Goal: Find specific fact: Find contact information

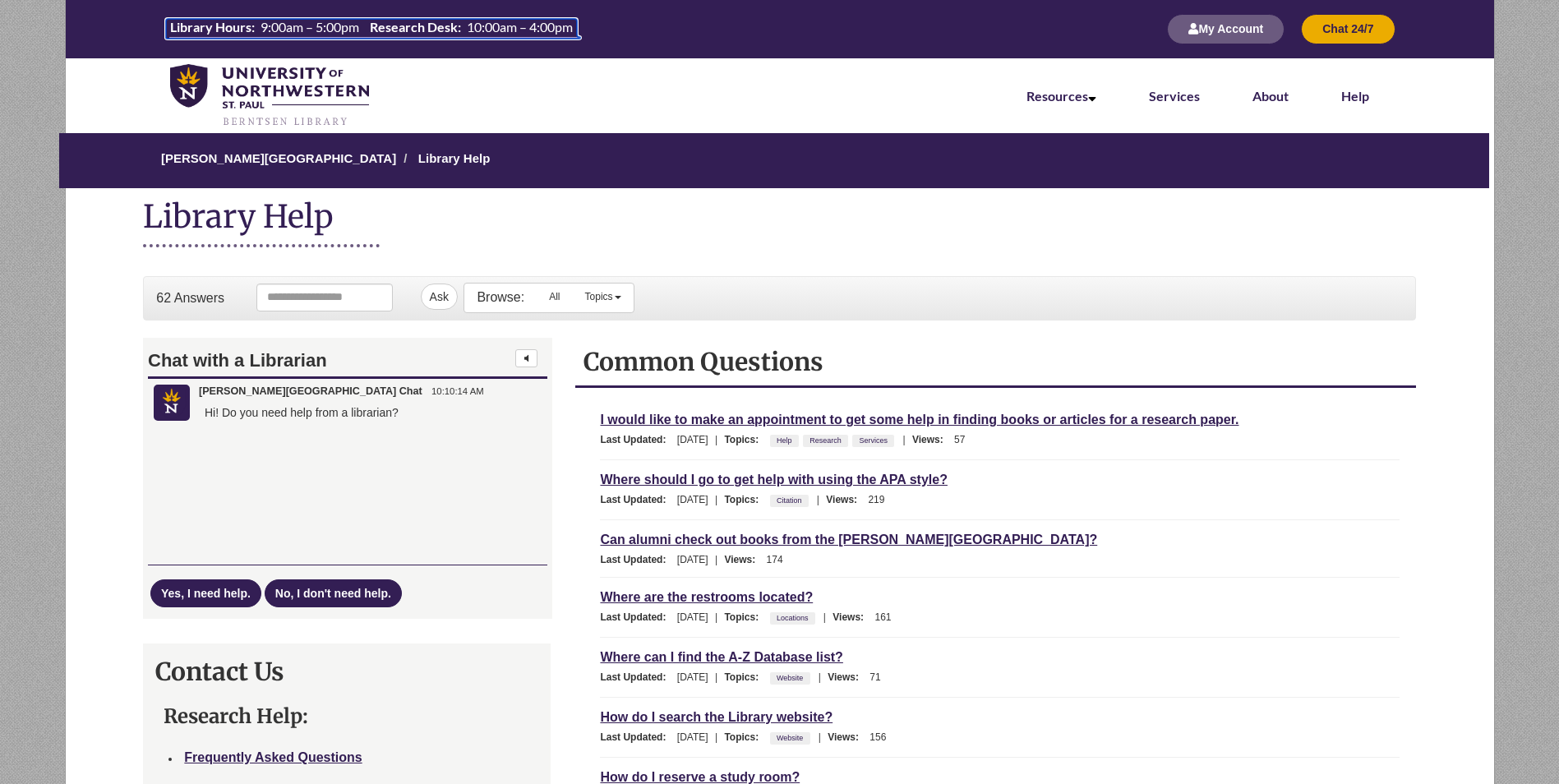
click at [291, 20] on span "9:00am – 5:00pm" at bounding box center [309, 26] width 98 height 16
